Goal: Information Seeking & Learning: Learn about a topic

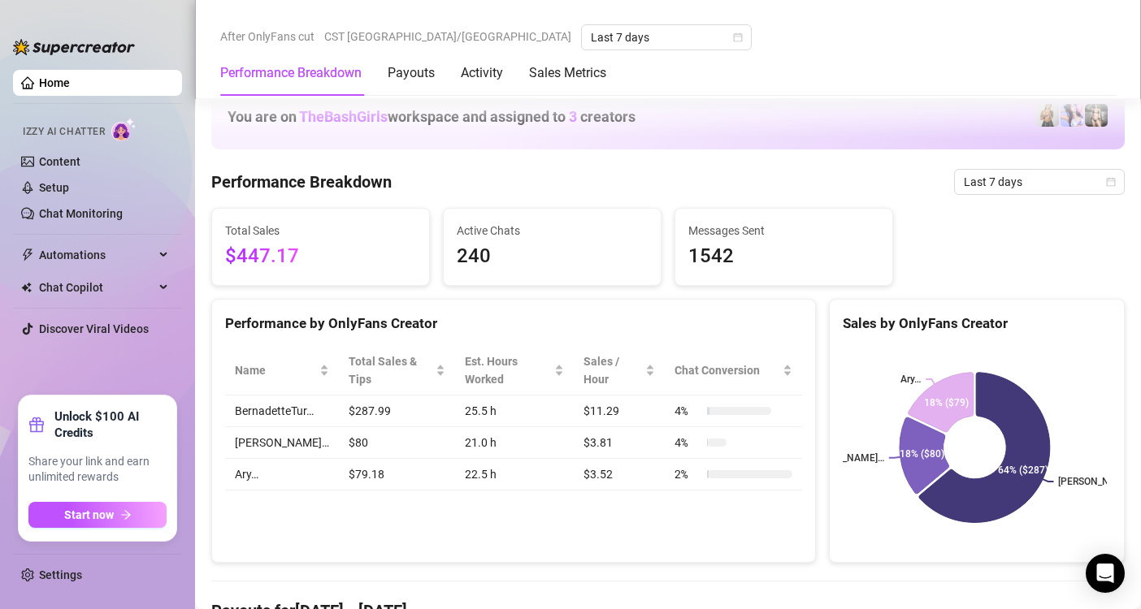
scroll to position [888, 0]
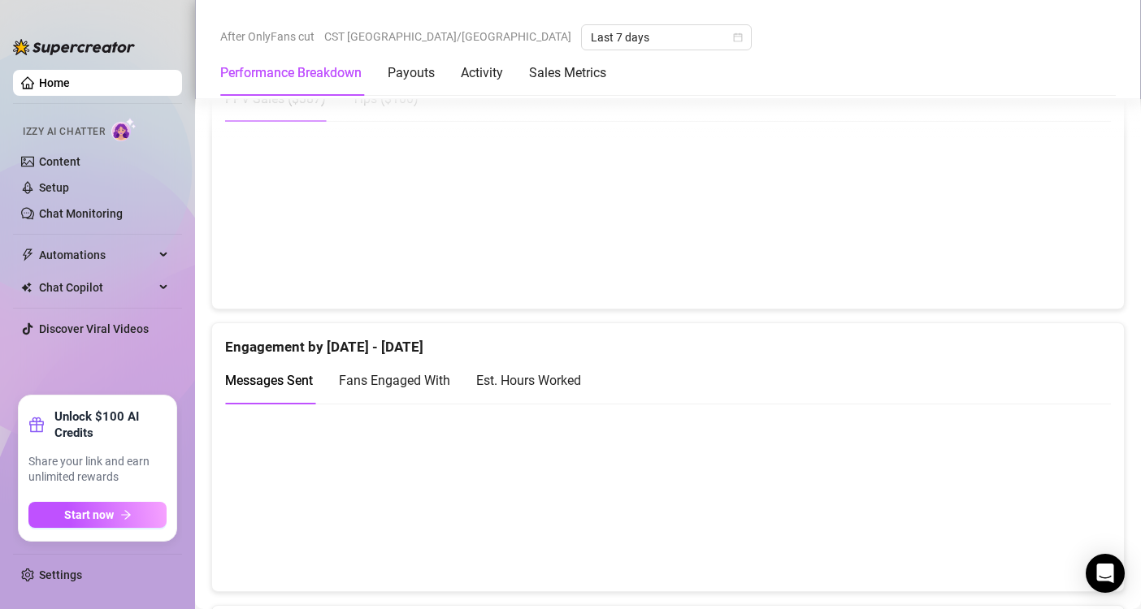
scroll to position [900, 0]
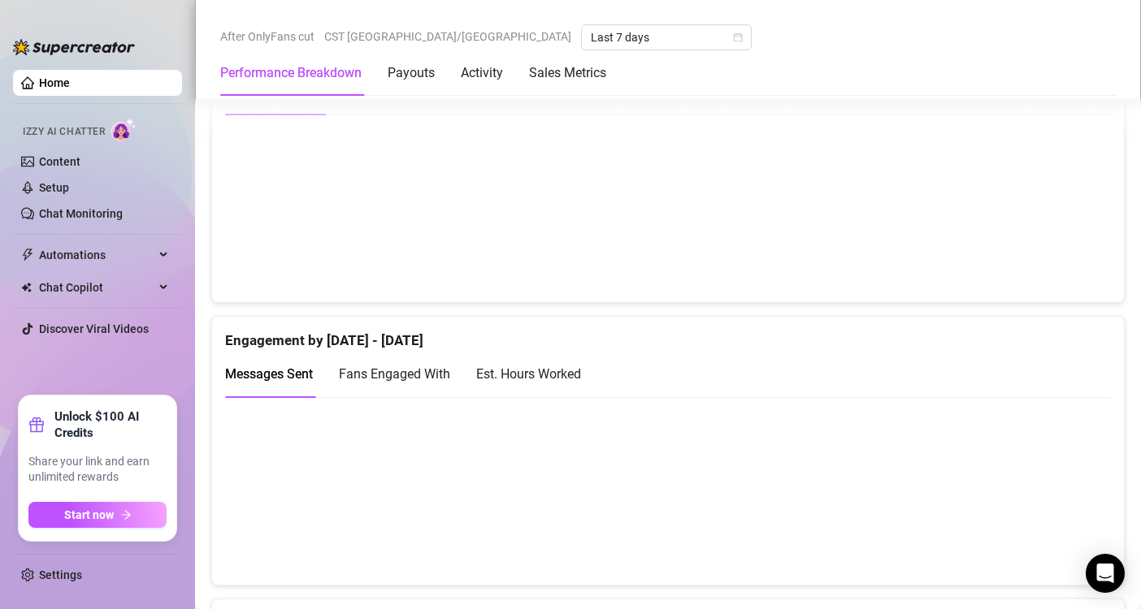
click at [563, 372] on div "Est. Hours Worked" at bounding box center [528, 374] width 105 height 20
drag, startPoint x: 931, startPoint y: 496, endPoint x: 835, endPoint y: 484, distance: 96.5
click at [835, 484] on canvas at bounding box center [661, 490] width 873 height 162
